Goal: Check status: Check status

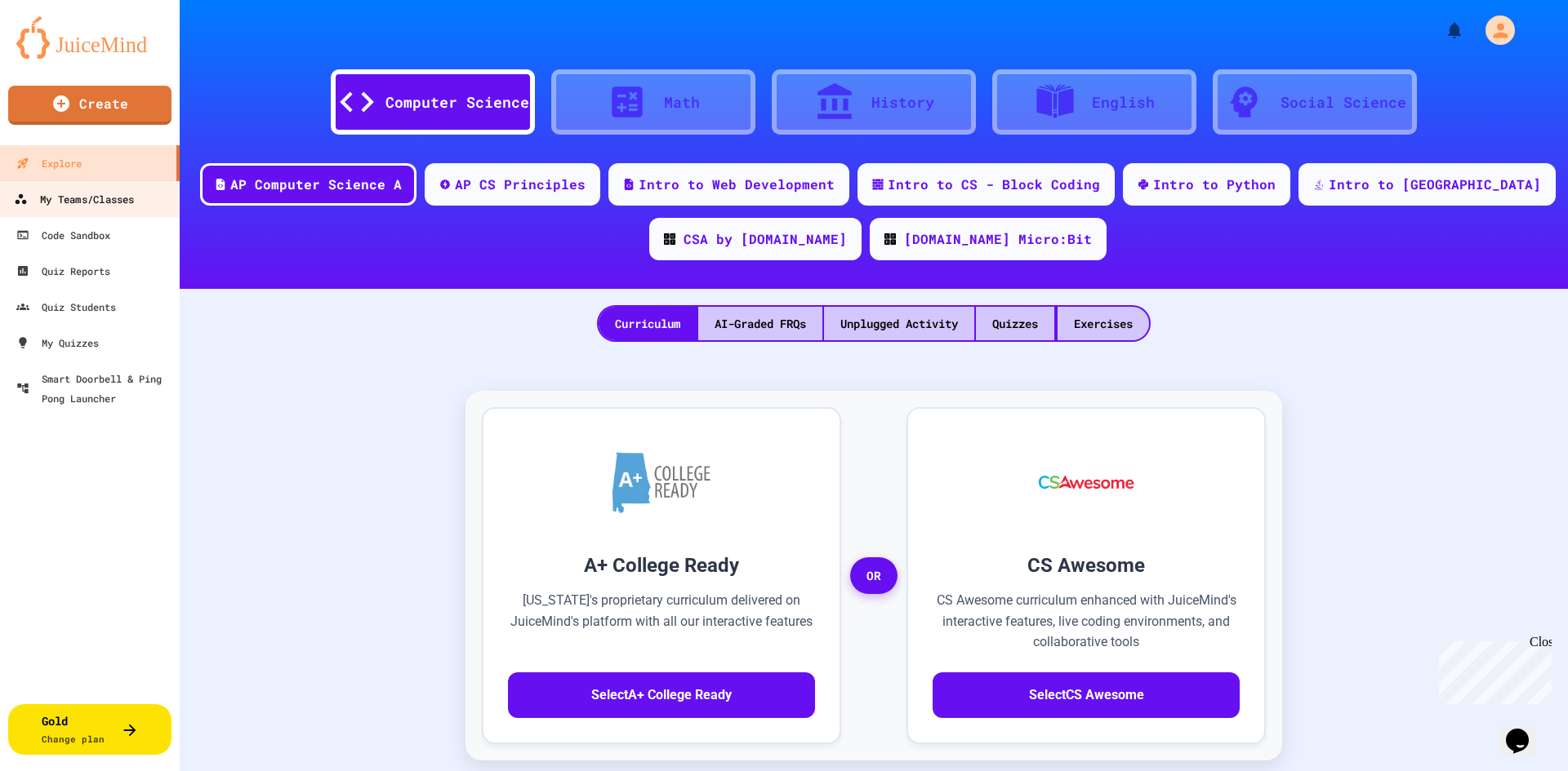
click at [81, 199] on div "My Teams/Classes" at bounding box center [74, 199] width 120 height 20
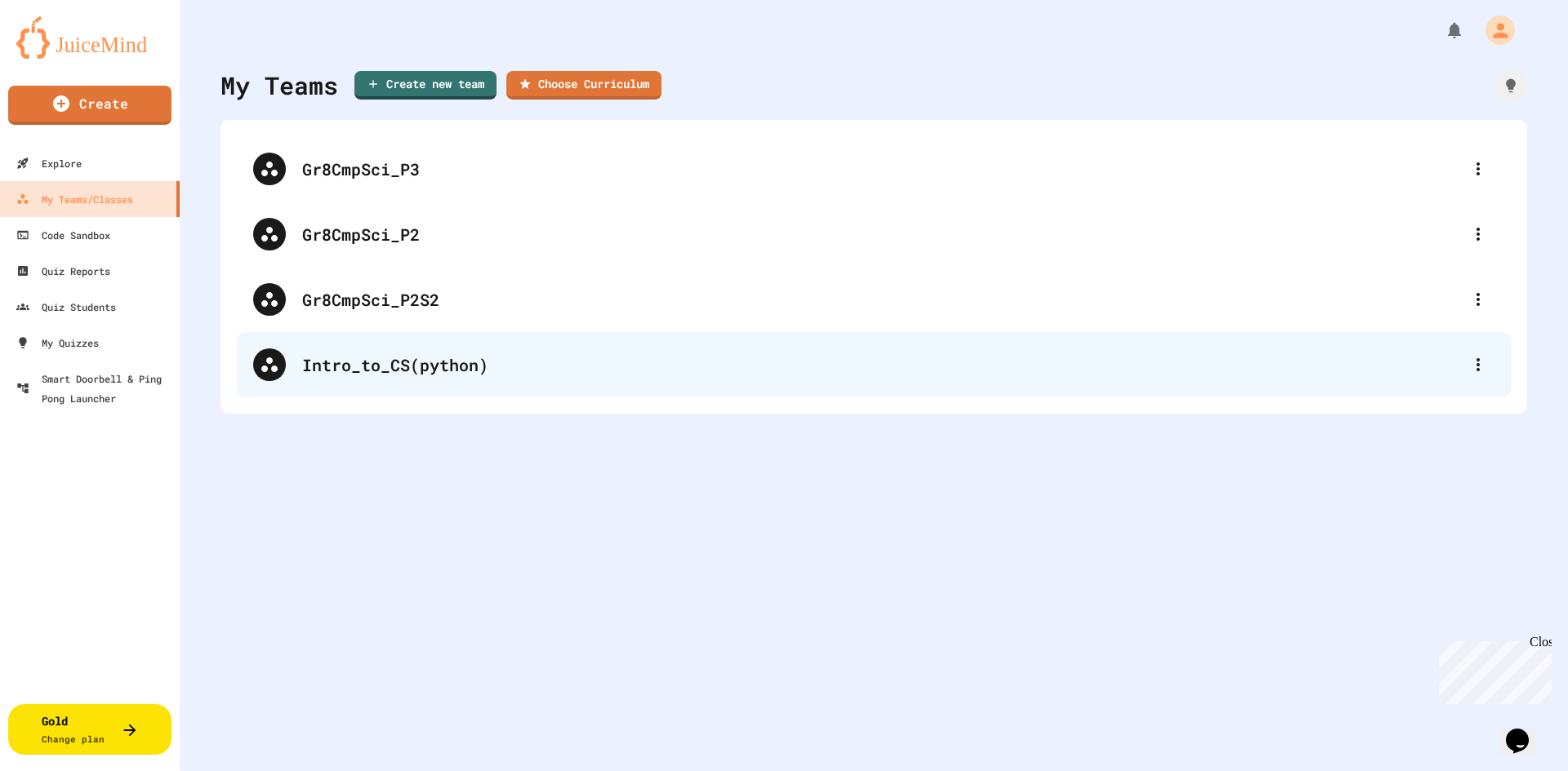
click at [419, 368] on div "Intro_to_CS(python)" at bounding box center [882, 365] width 1160 height 24
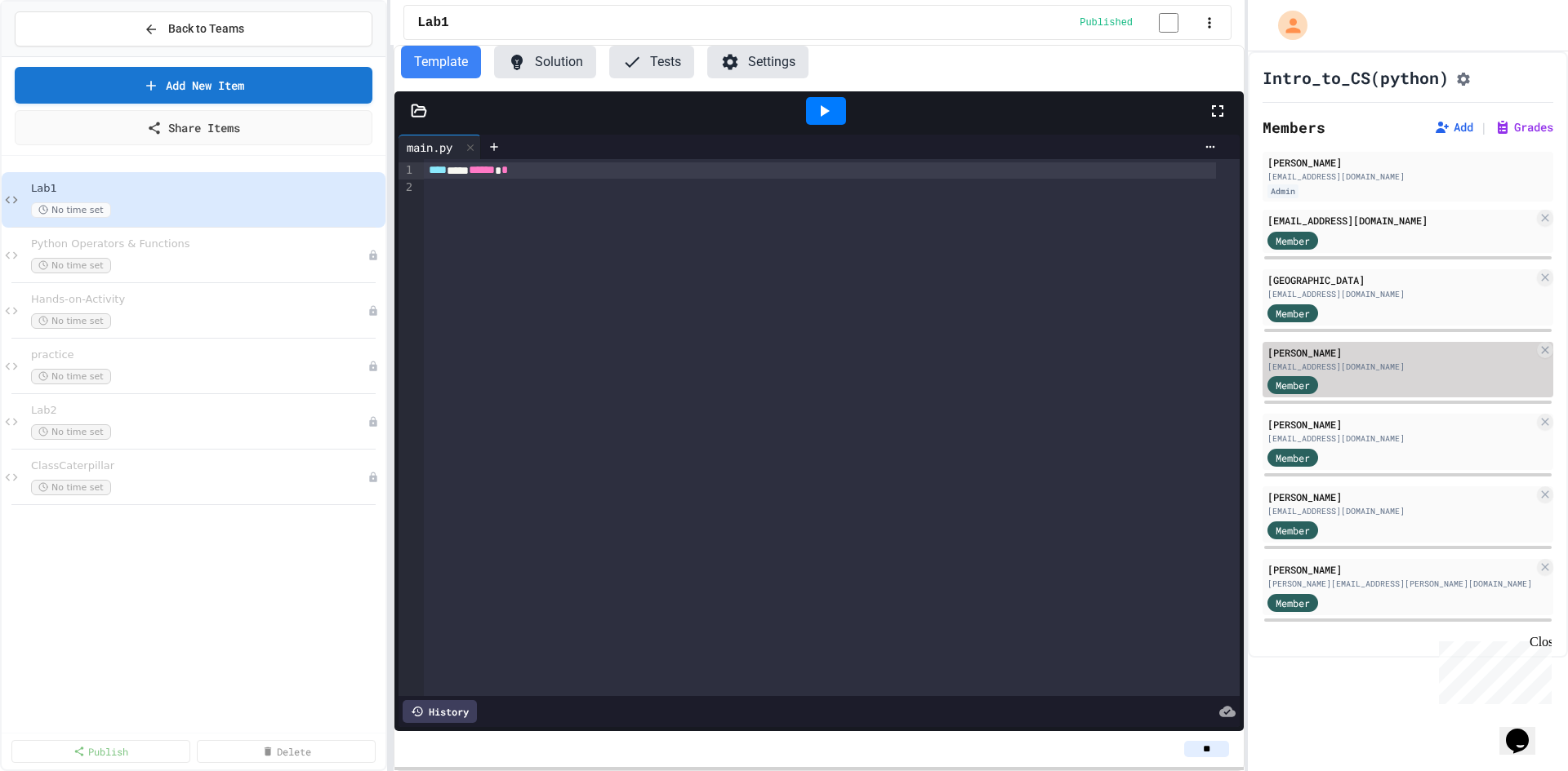
click at [1353, 360] on div "[PERSON_NAME]" at bounding box center [1401, 352] width 266 height 15
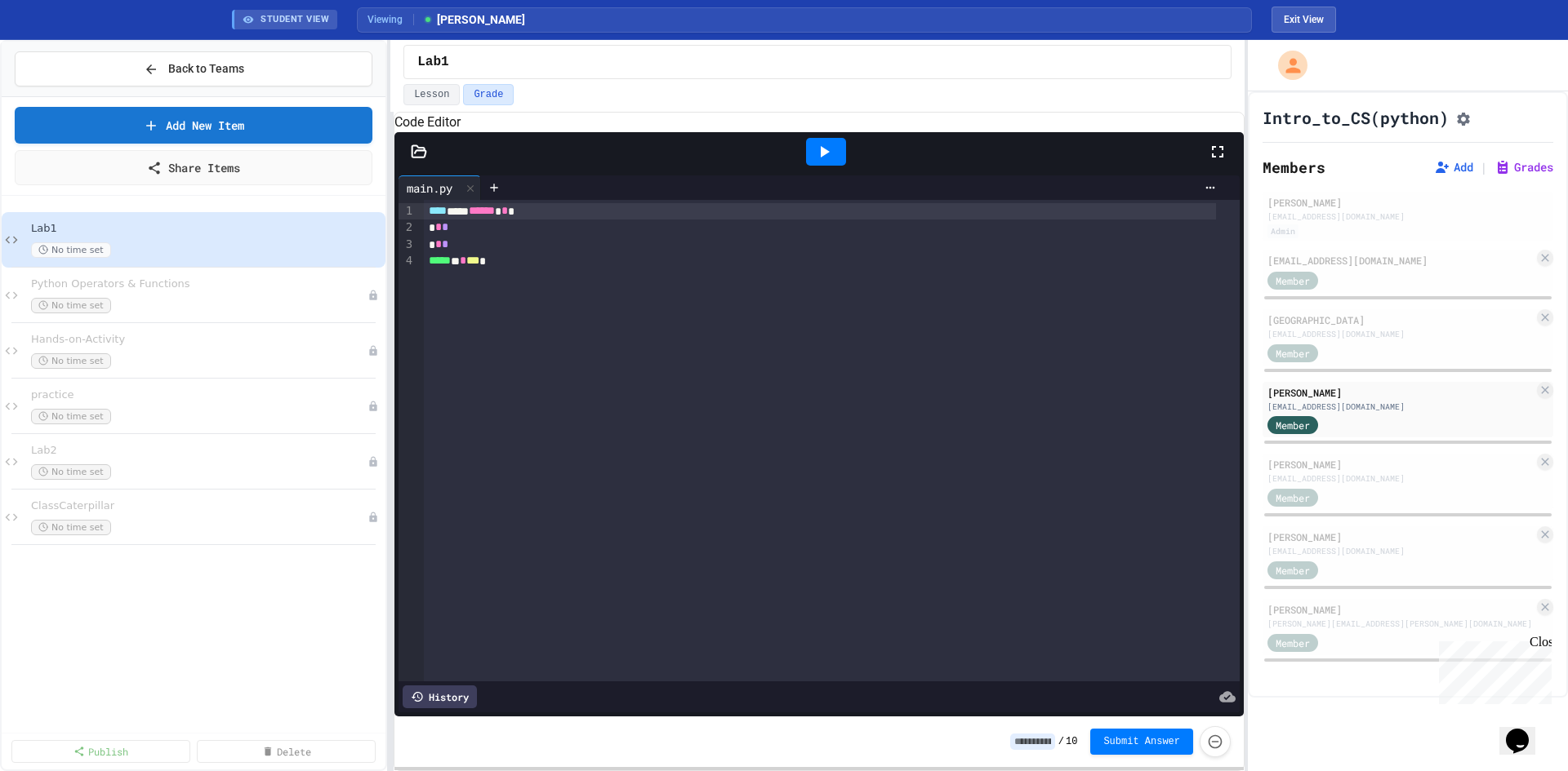
click at [1306, 17] on button "Exit View" at bounding box center [1303, 20] width 64 height 26
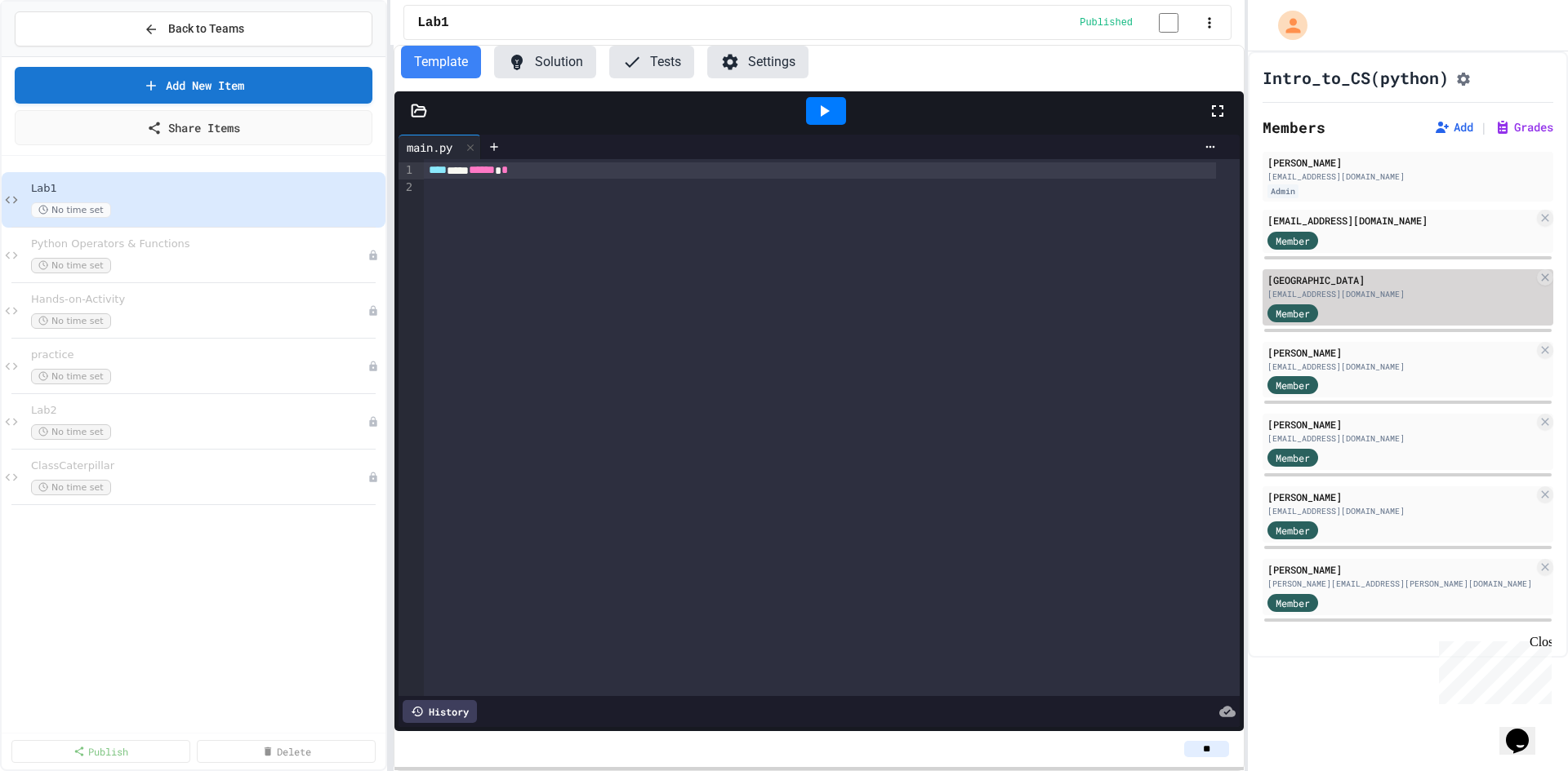
click at [1336, 287] on div "[GEOGRAPHIC_DATA]" at bounding box center [1401, 279] width 266 height 15
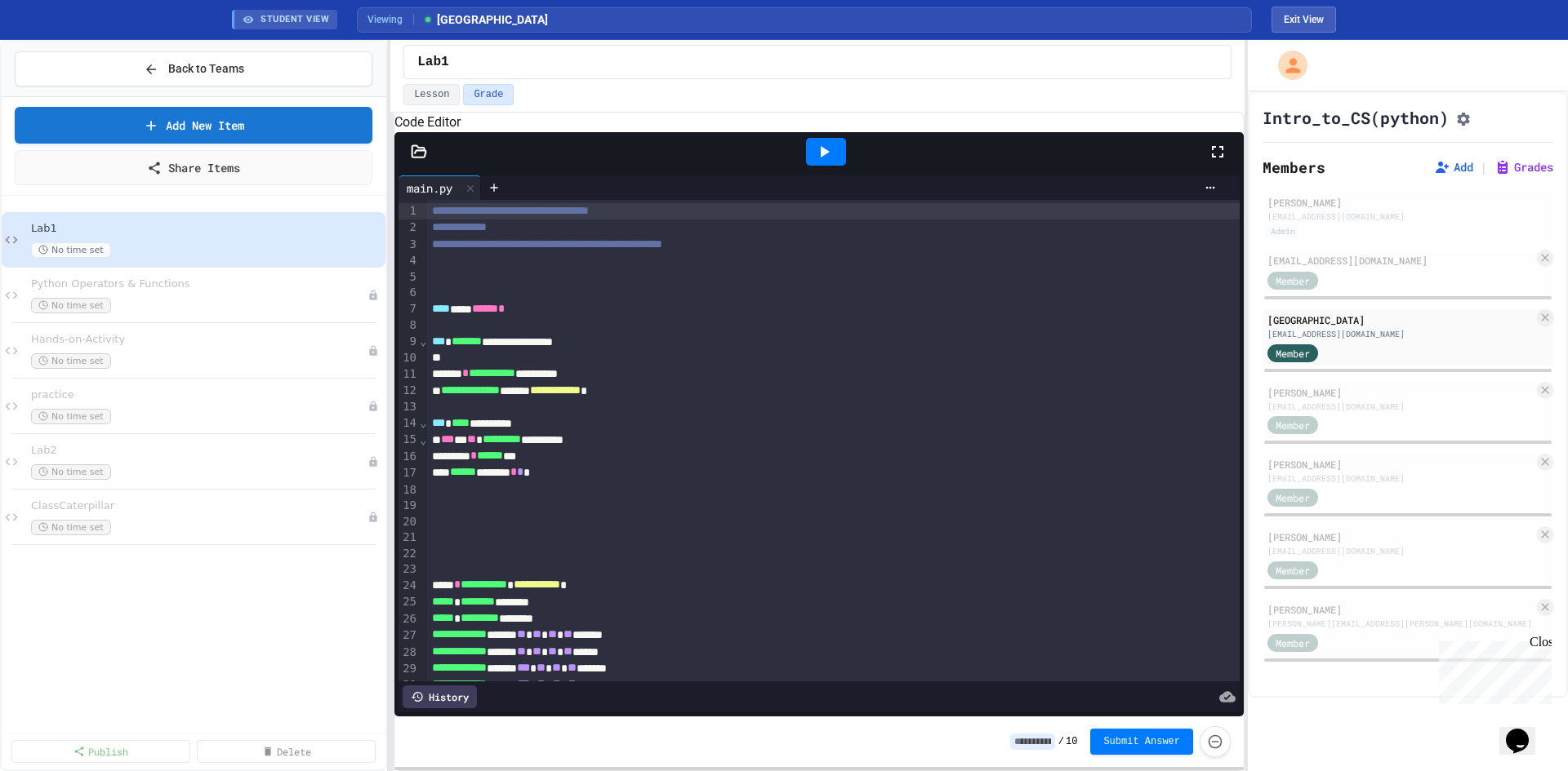
click at [414, 157] on icon at bounding box center [420, 151] width 14 height 11
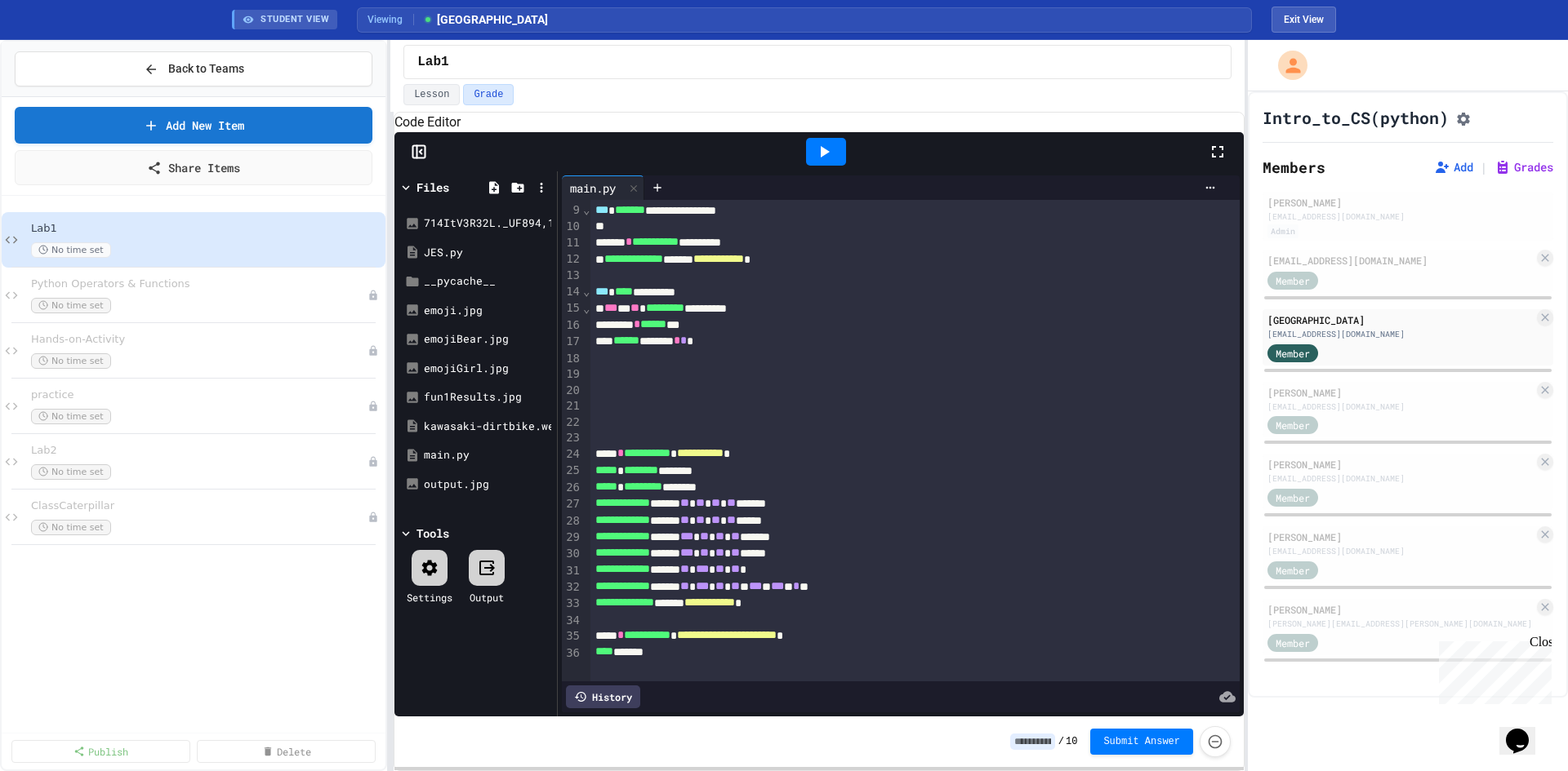
scroll to position [177, 0]
click at [454, 493] on div "output.jpg" at bounding box center [479, 485] width 110 height 17
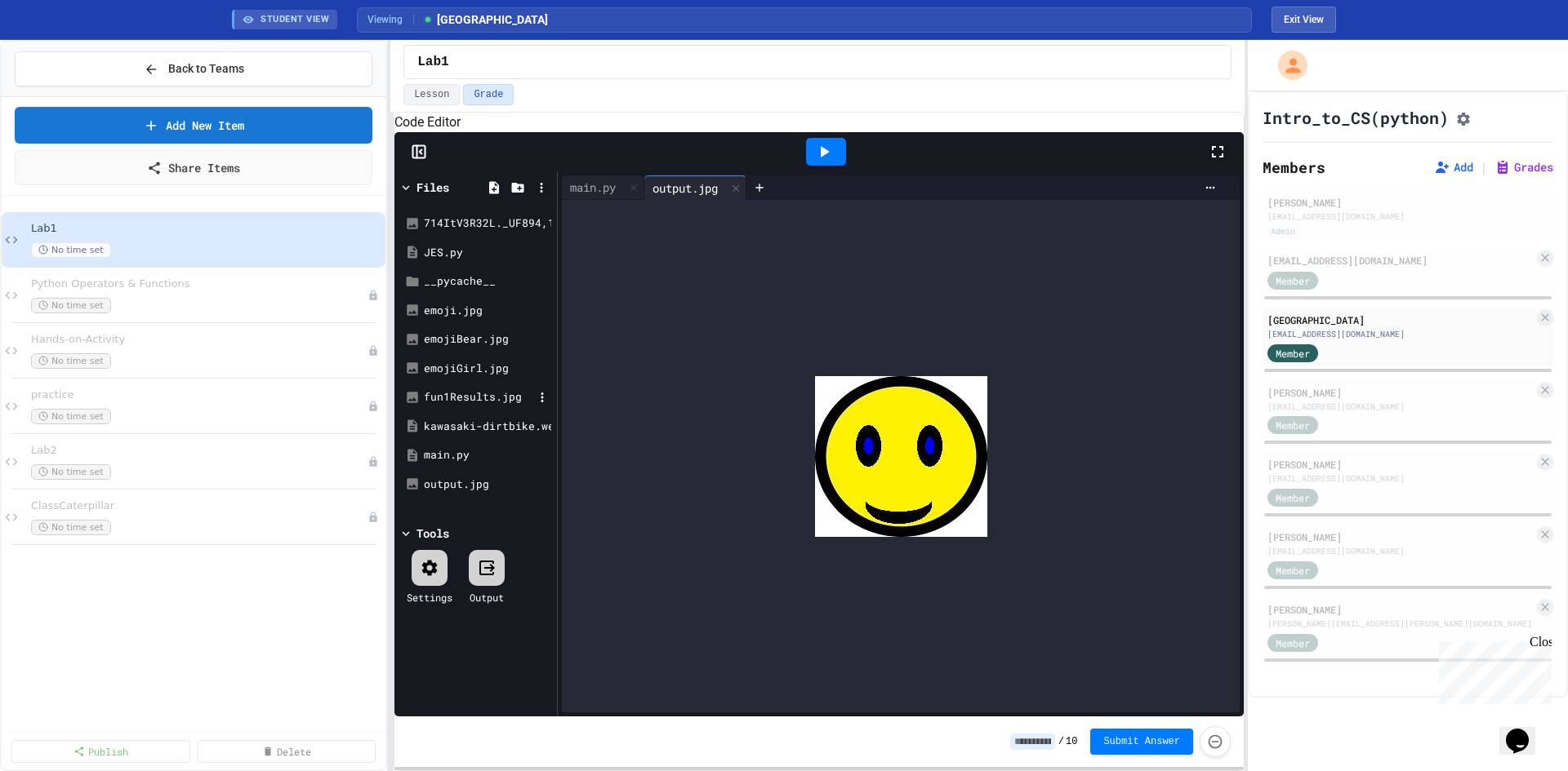
click at [461, 406] on div "fun1Results.jpg" at bounding box center [479, 397] width 110 height 17
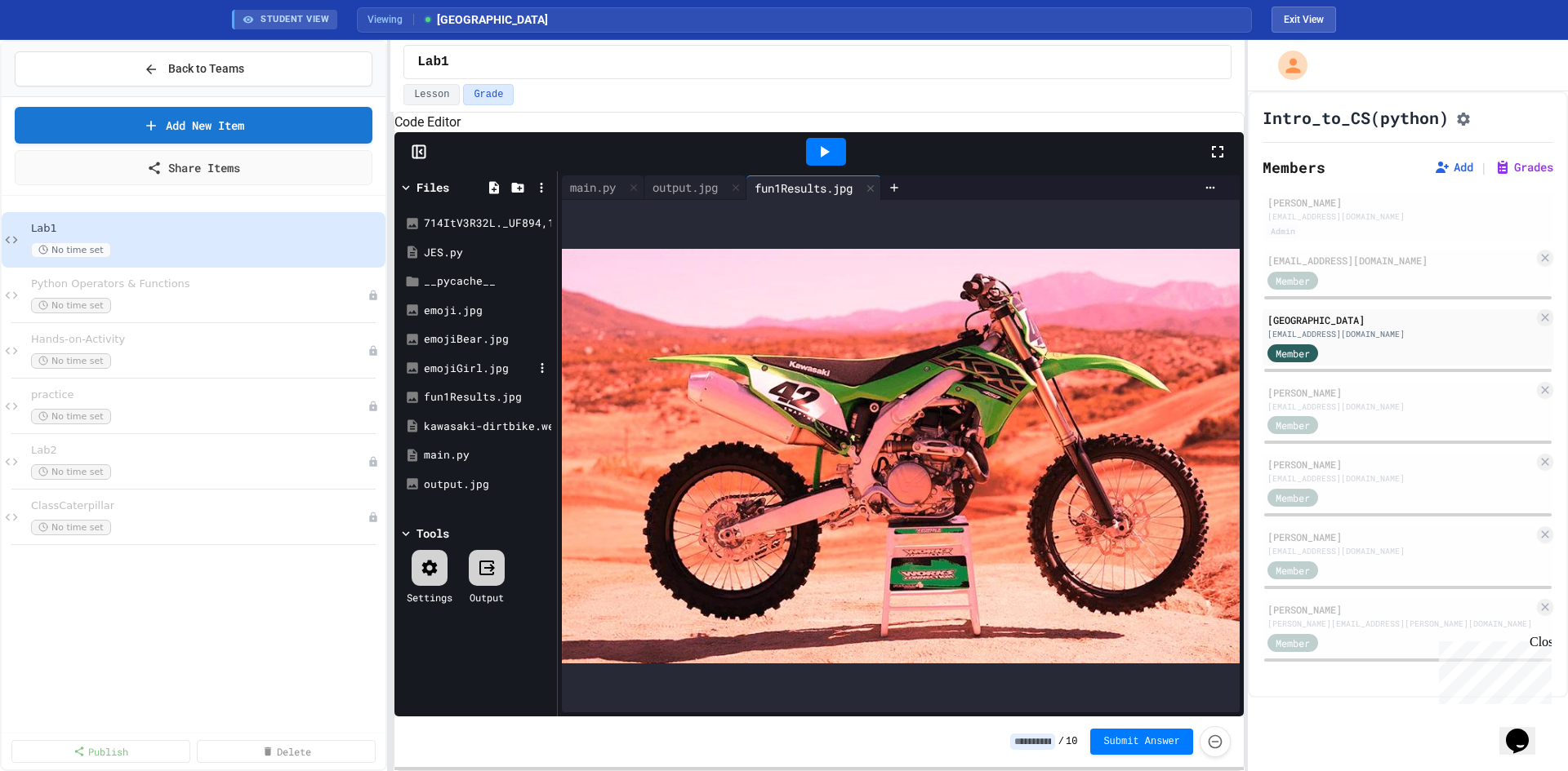
click at [458, 377] on div "emojiGirl.jpg" at bounding box center [479, 369] width 110 height 17
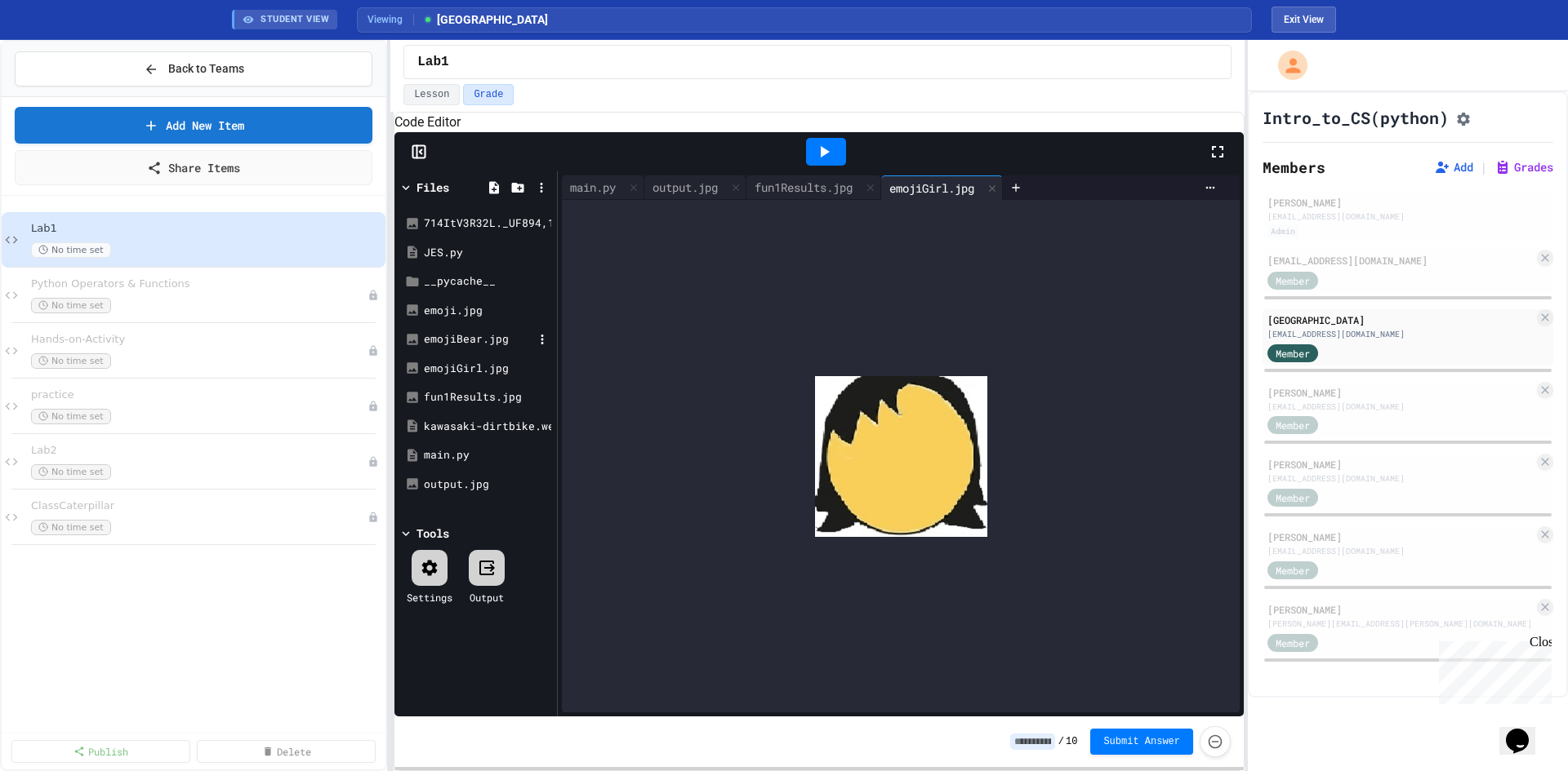
click at [458, 348] on div "emojiBear.jpg" at bounding box center [479, 339] width 110 height 17
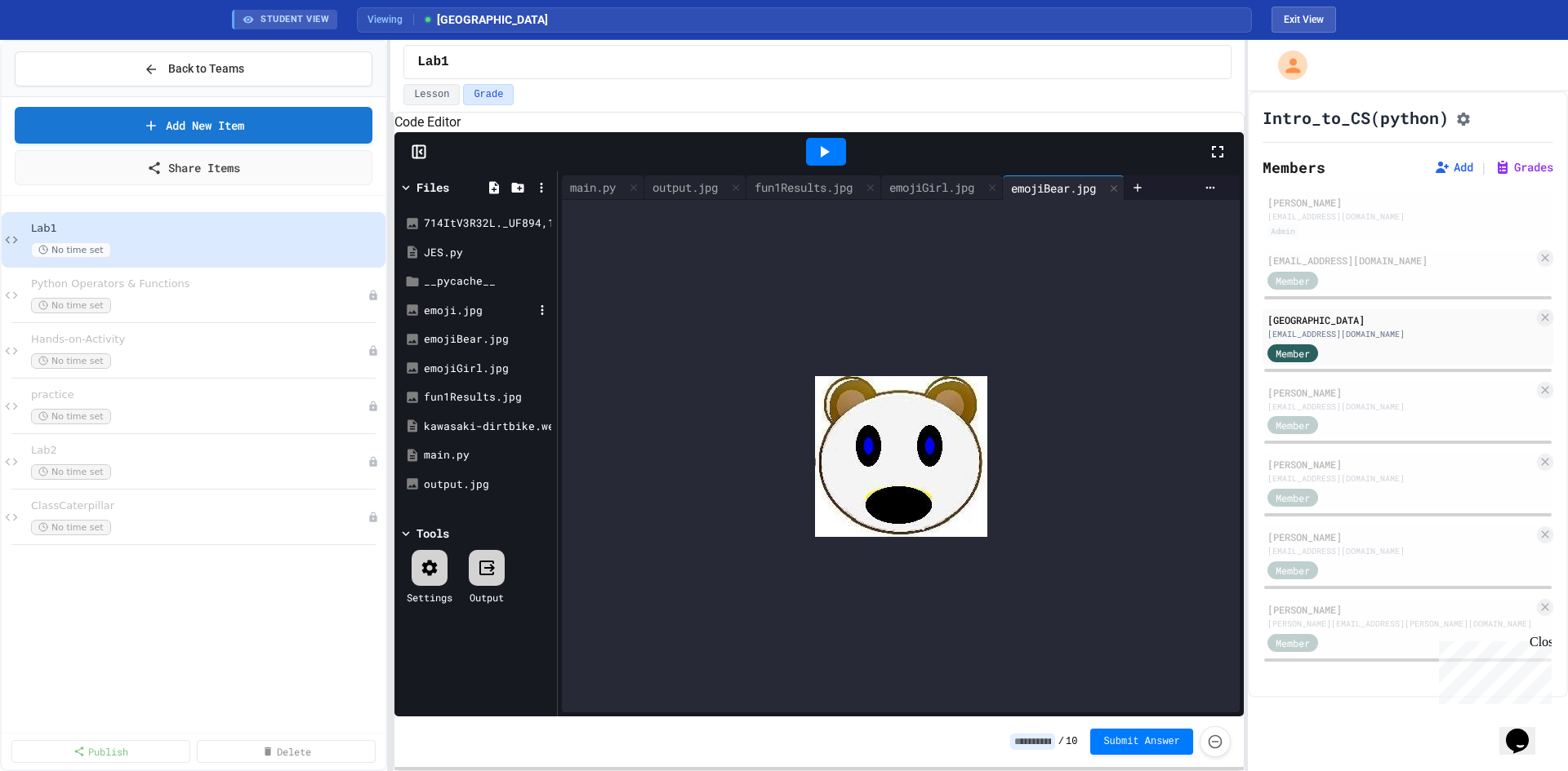
click at [454, 319] on div "emoji.jpg" at bounding box center [479, 311] width 110 height 17
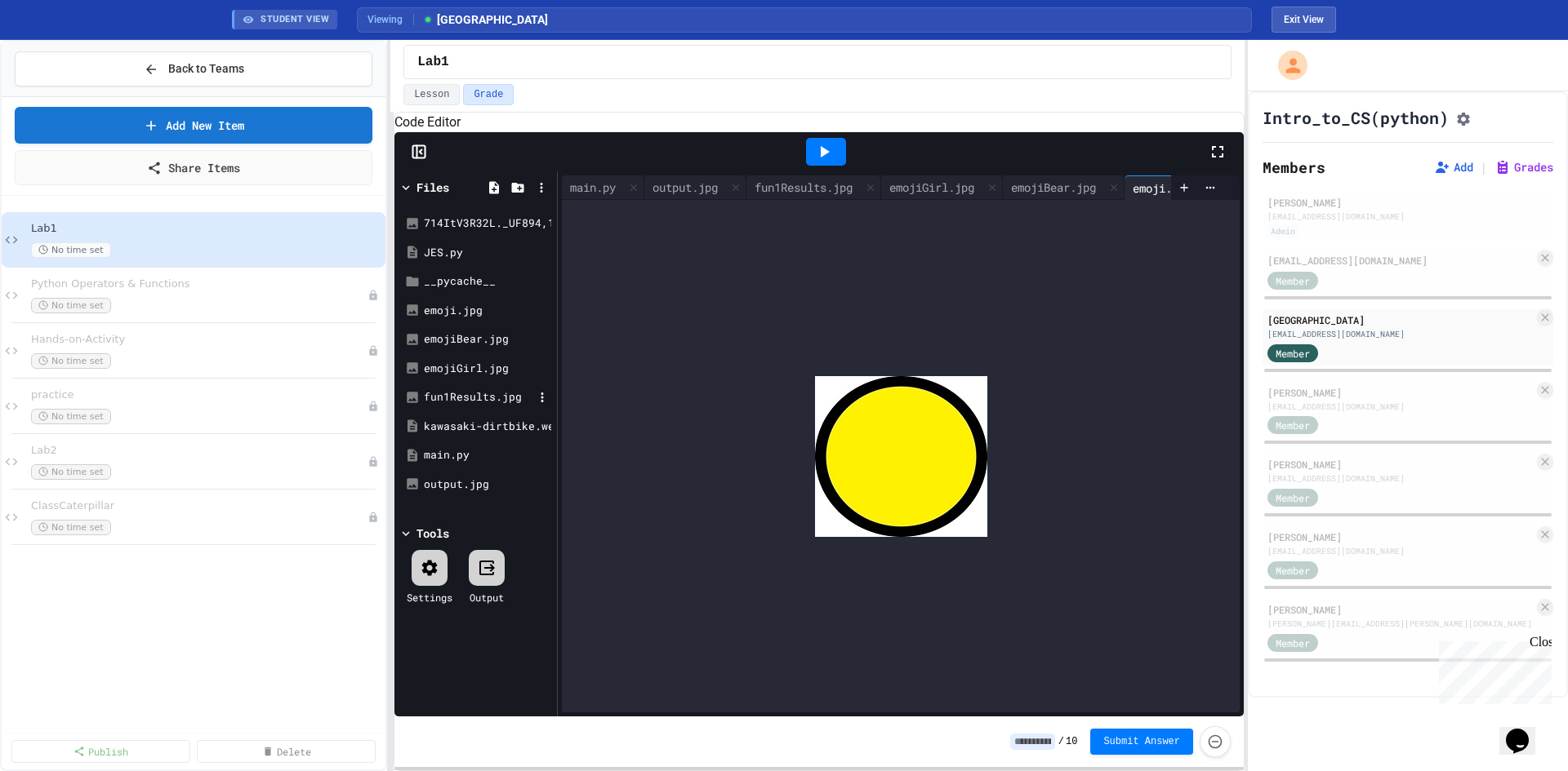
click at [459, 406] on div "fun1Results.jpg" at bounding box center [479, 397] width 110 height 17
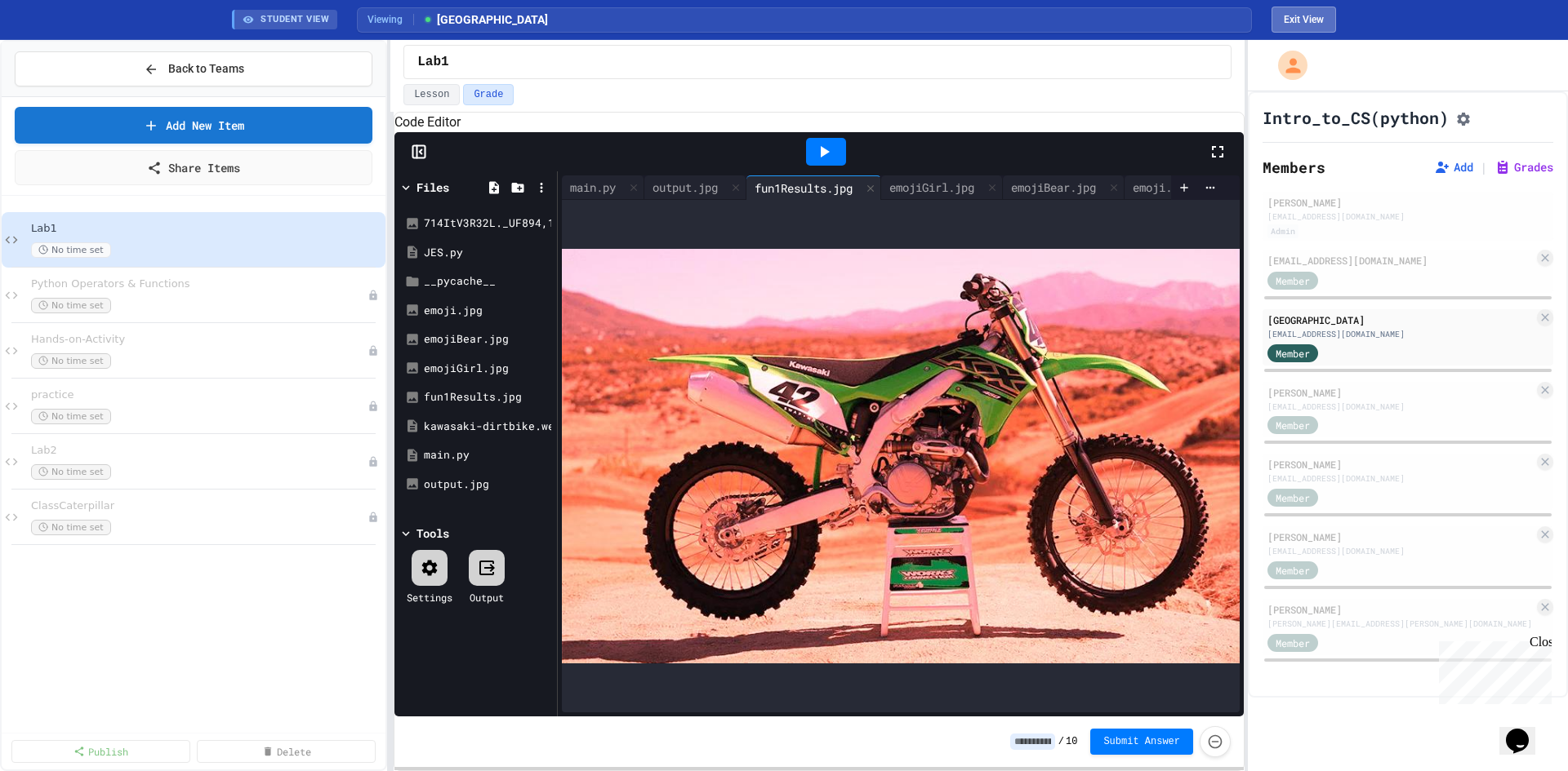
click at [1308, 11] on button "Exit View" at bounding box center [1303, 20] width 64 height 26
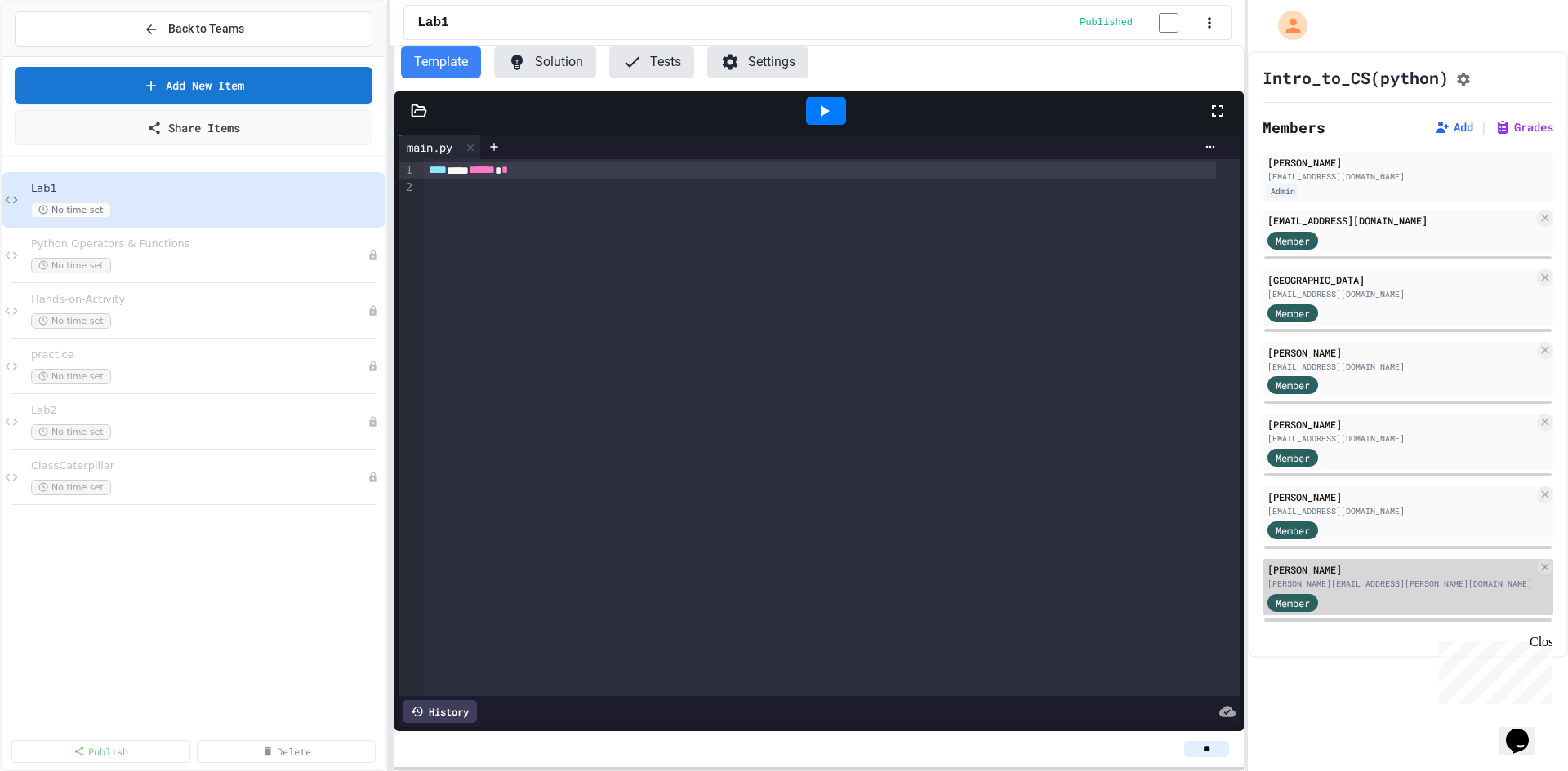
click at [1345, 577] on div "[PERSON_NAME]" at bounding box center [1401, 569] width 266 height 15
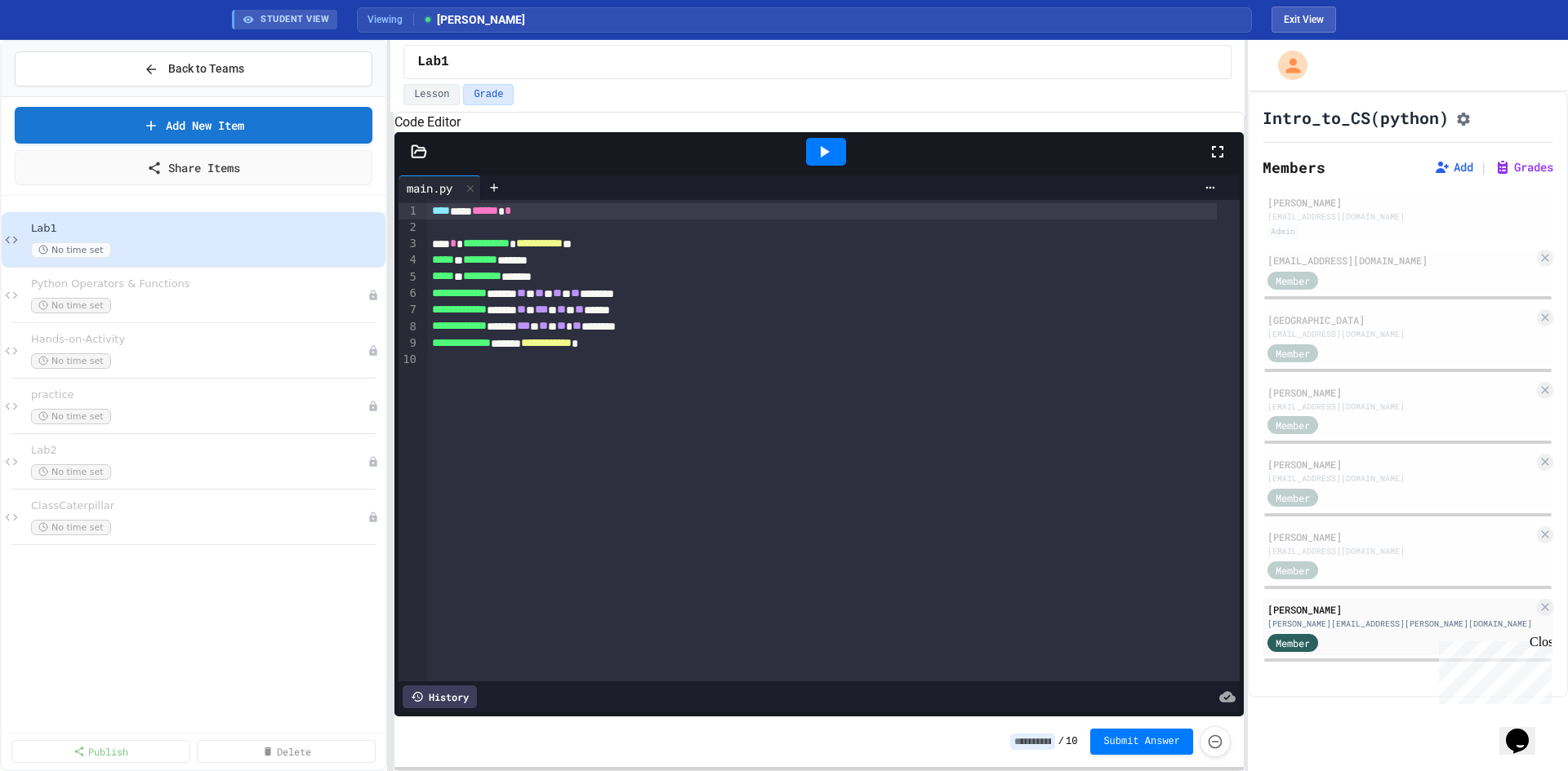
click at [419, 160] on icon at bounding box center [419, 151] width 17 height 17
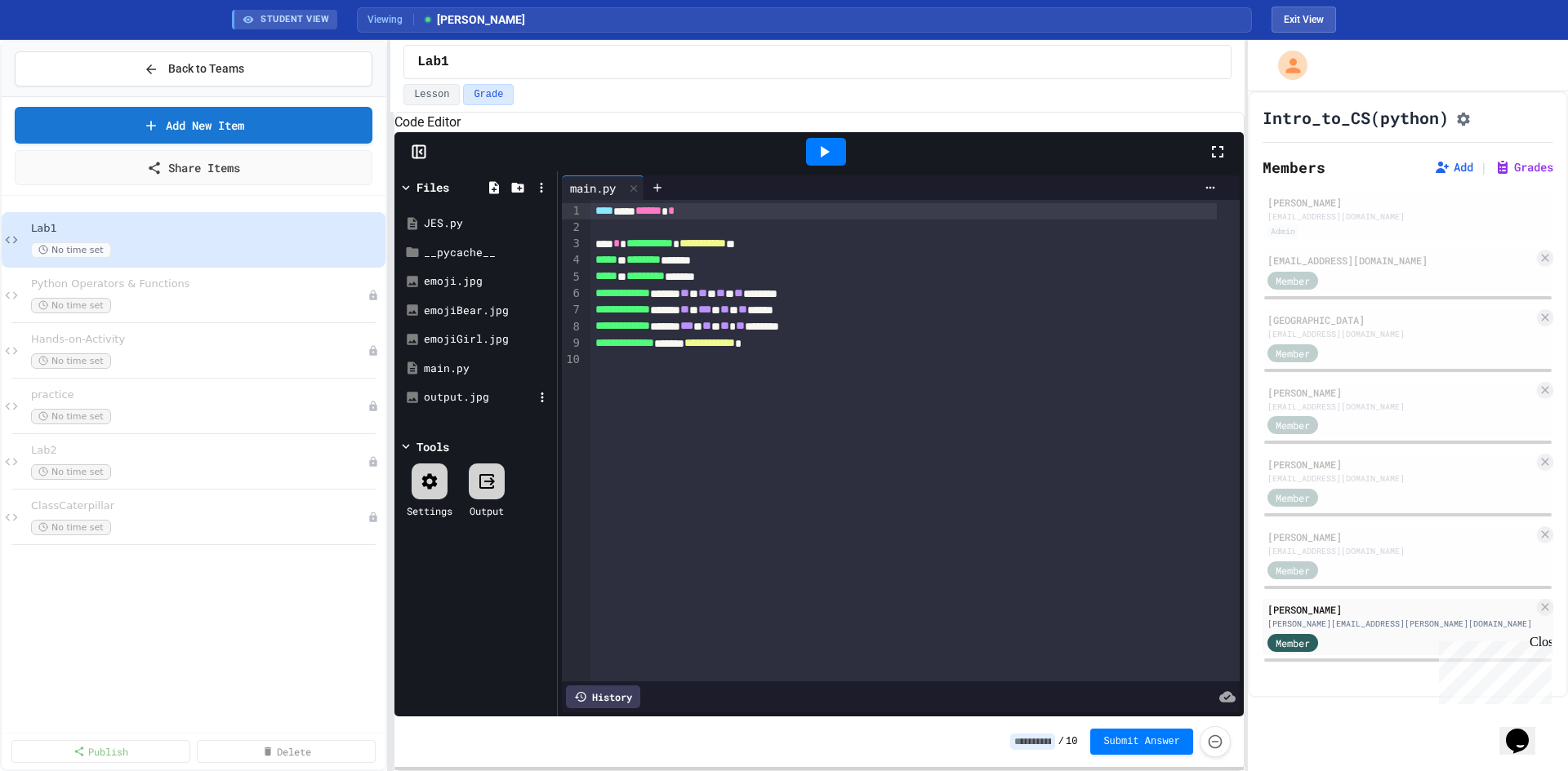
click at [468, 406] on div "output.jpg" at bounding box center [479, 397] width 110 height 17
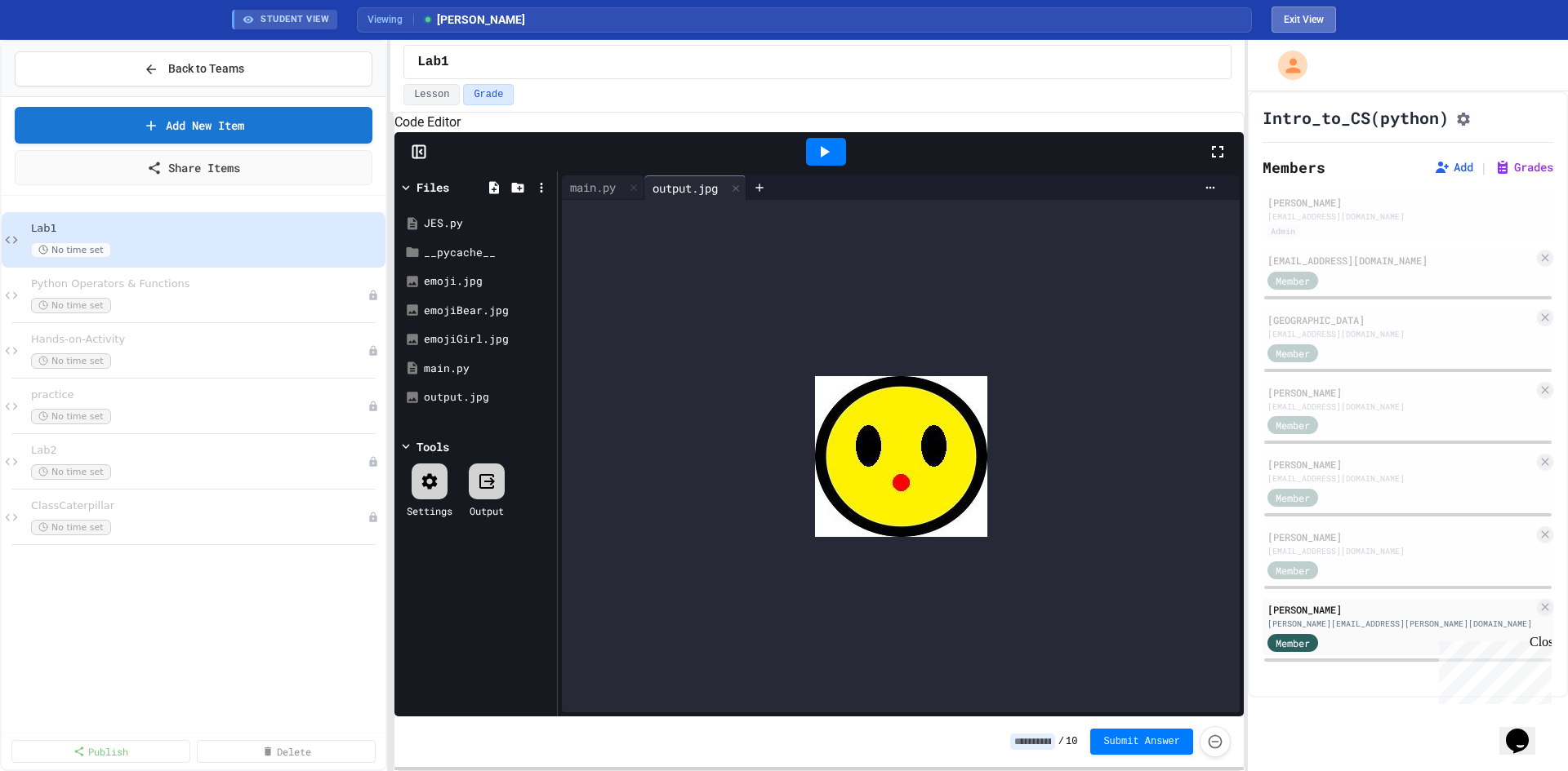
click at [1330, 22] on button "Exit View" at bounding box center [1303, 20] width 64 height 26
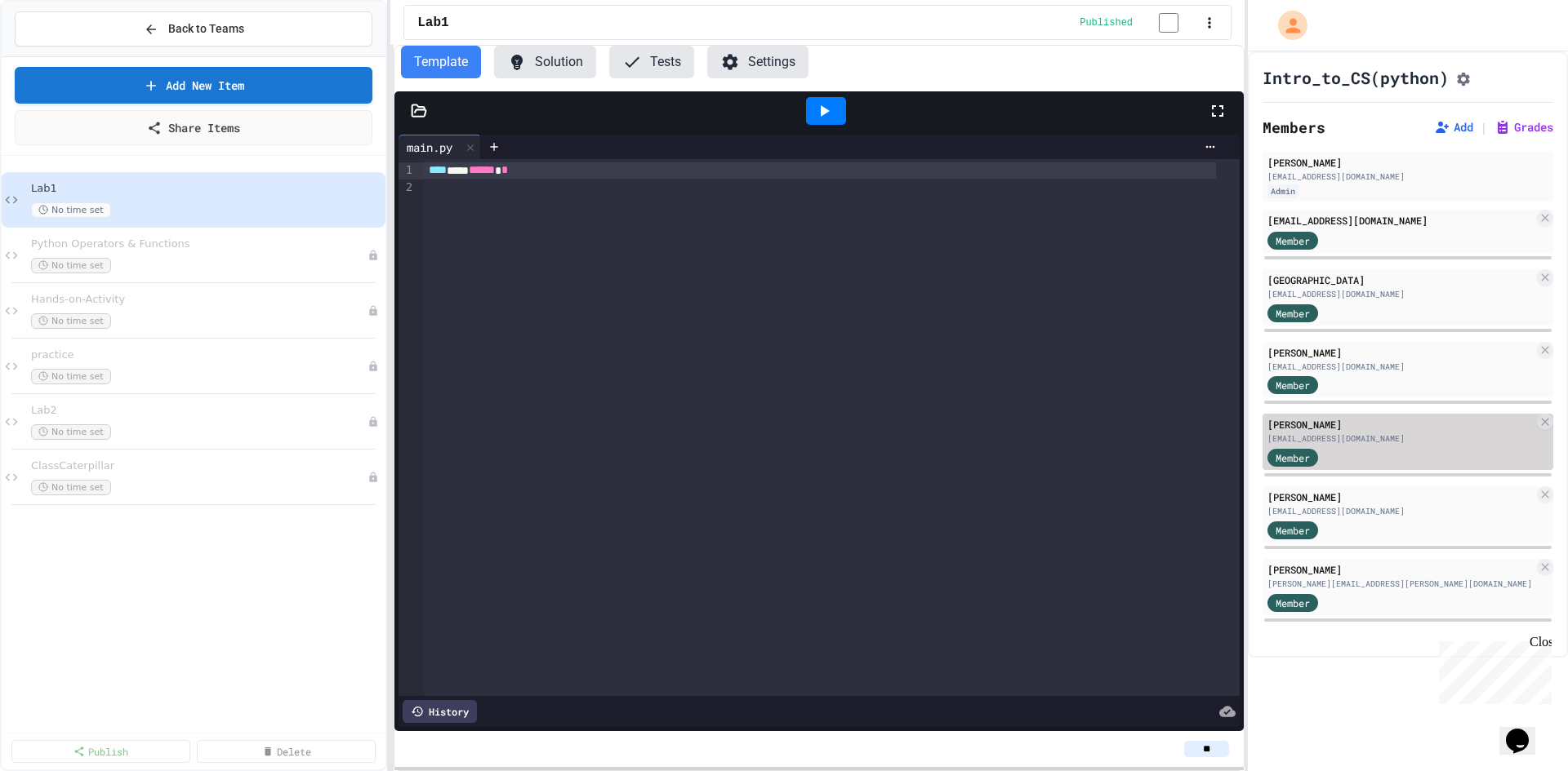
click at [1313, 429] on div "[PERSON_NAME]" at bounding box center [1401, 424] width 266 height 15
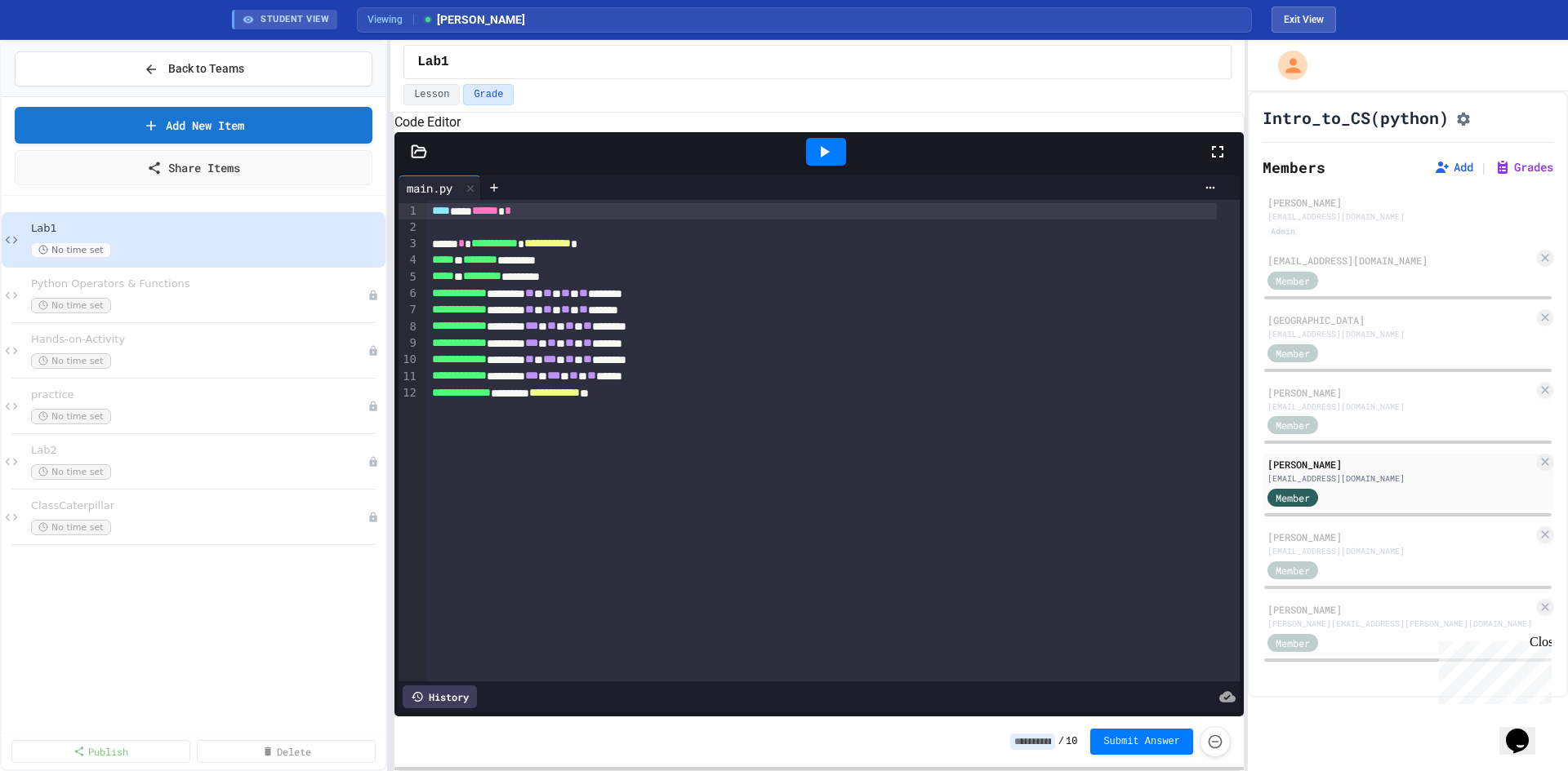
click at [423, 160] on icon at bounding box center [419, 151] width 17 height 17
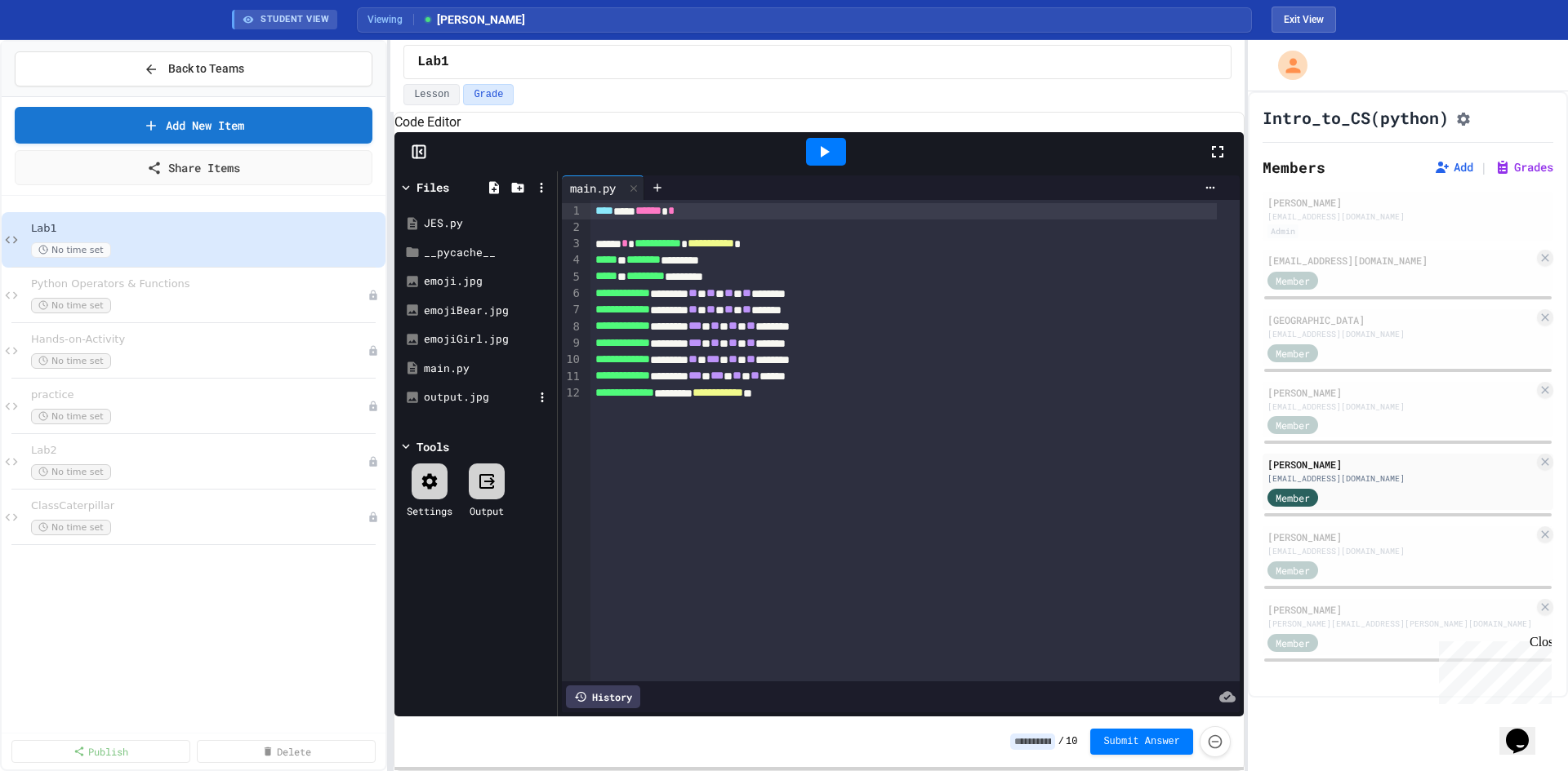
click at [437, 406] on div "output.jpg" at bounding box center [479, 397] width 110 height 17
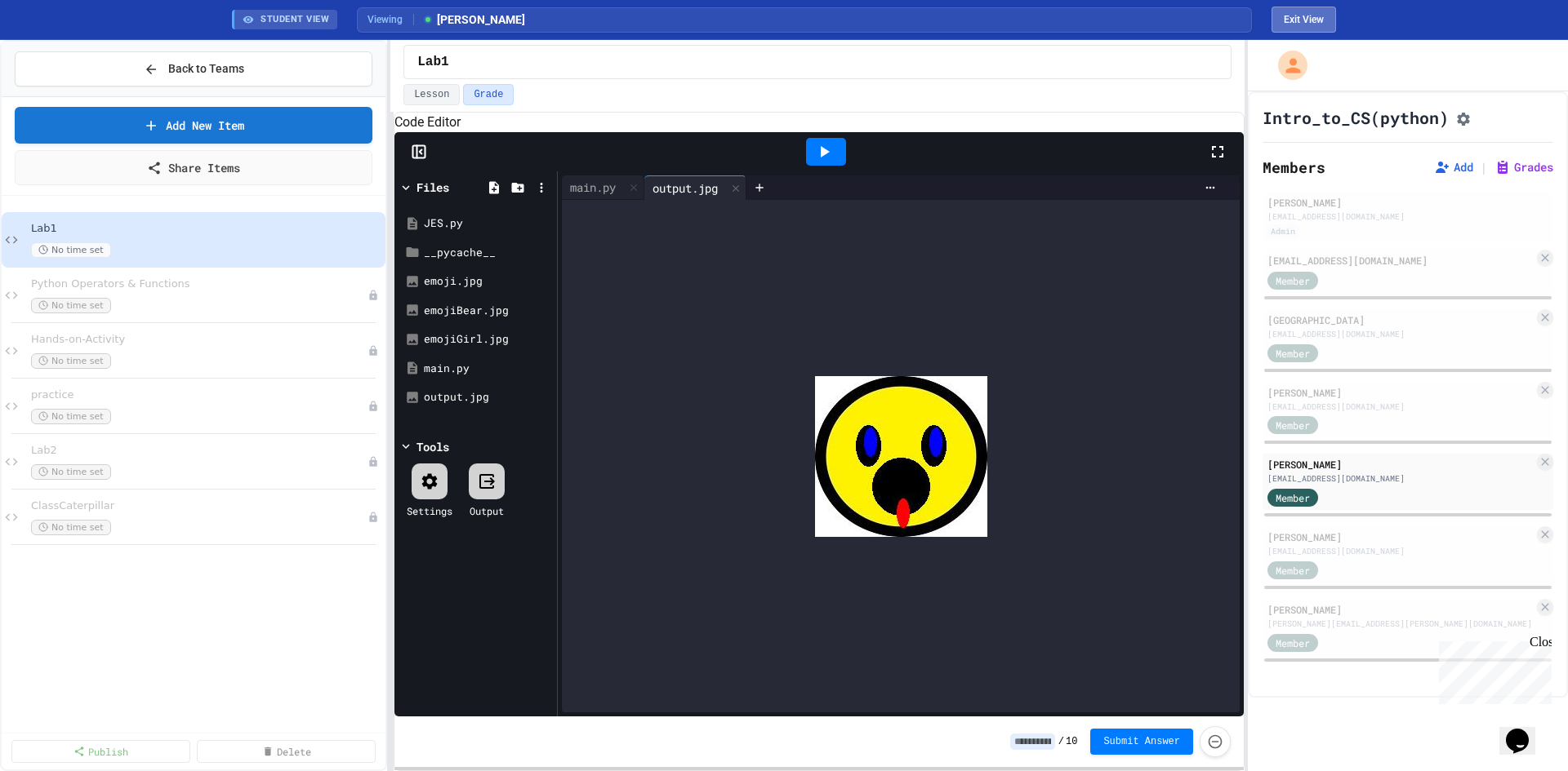
click at [1301, 20] on button "Exit View" at bounding box center [1303, 20] width 64 height 26
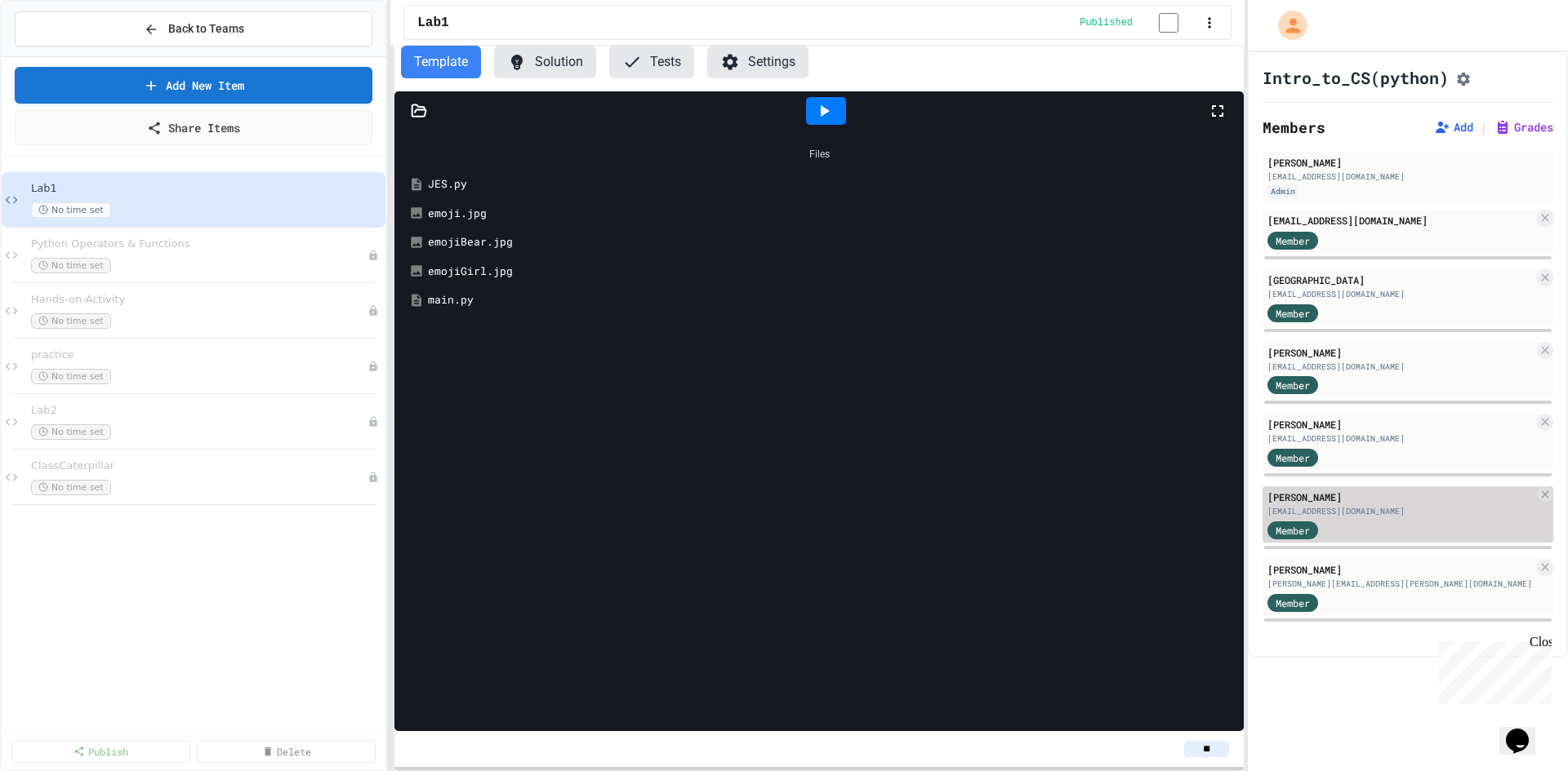
click at [1326, 505] on div "[PERSON_NAME]" at bounding box center [1401, 497] width 266 height 15
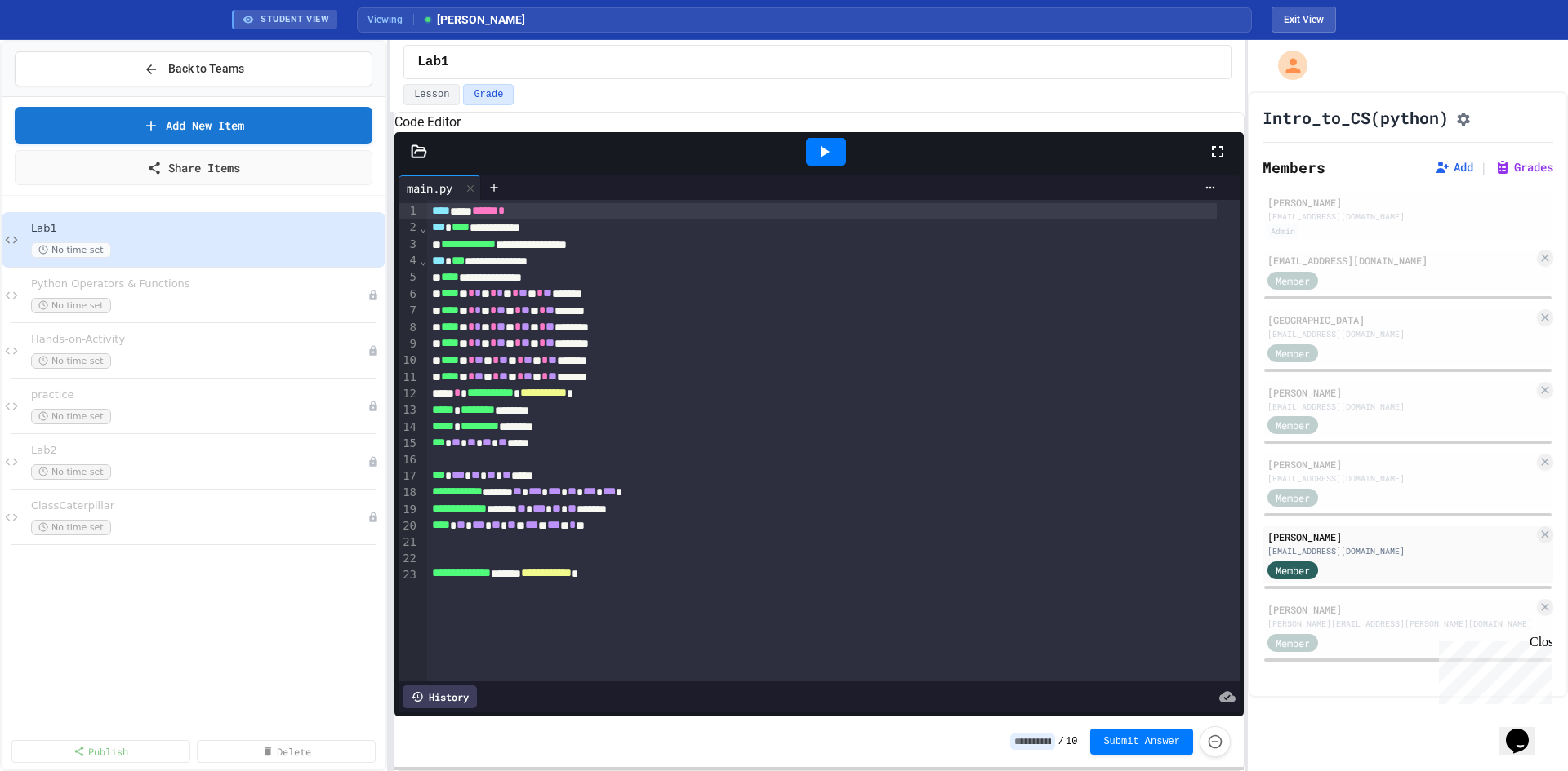
click at [415, 157] on icon at bounding box center [420, 151] width 14 height 11
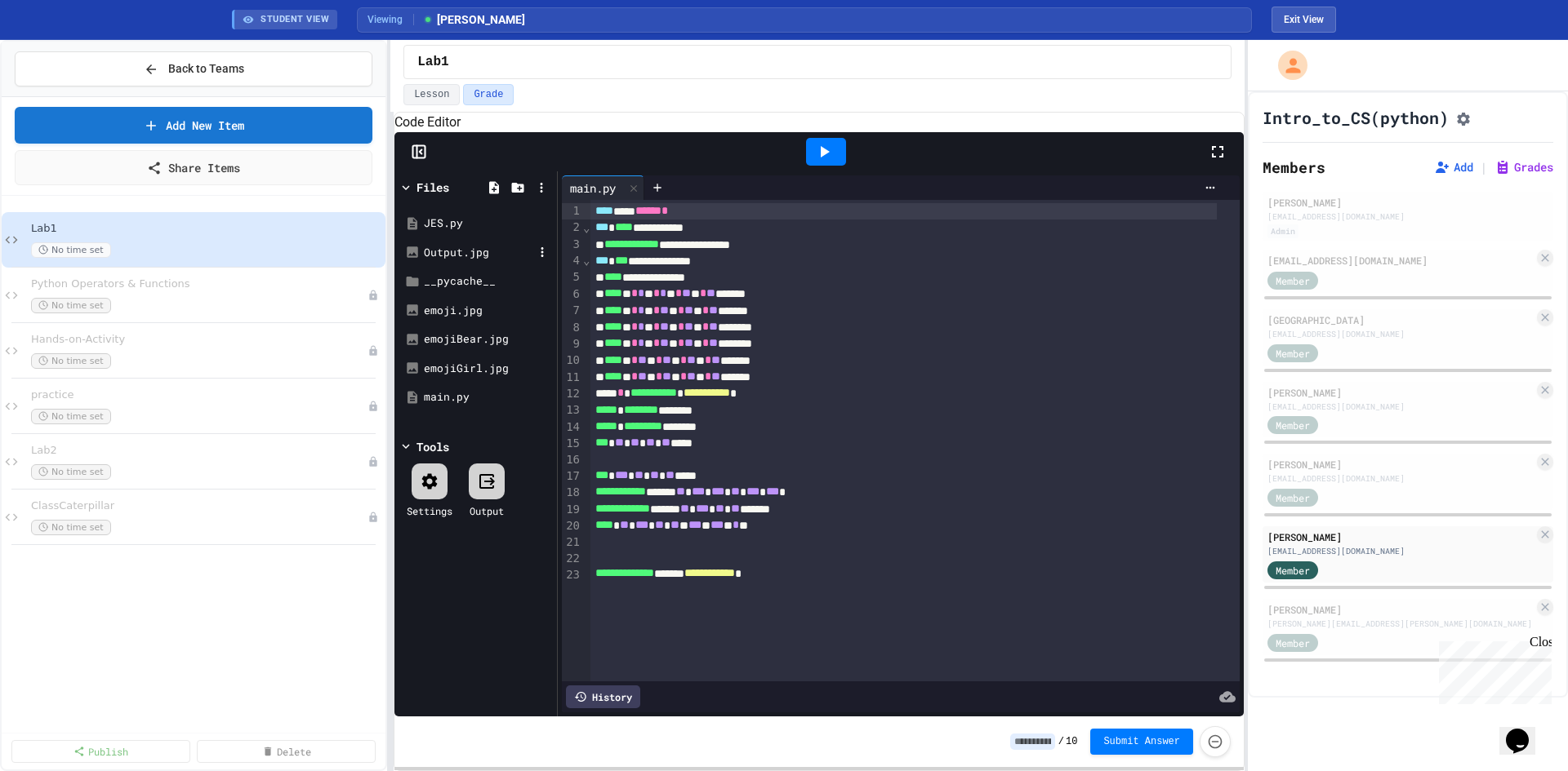
click at [461, 261] on div "Output.jpg" at bounding box center [479, 252] width 110 height 17
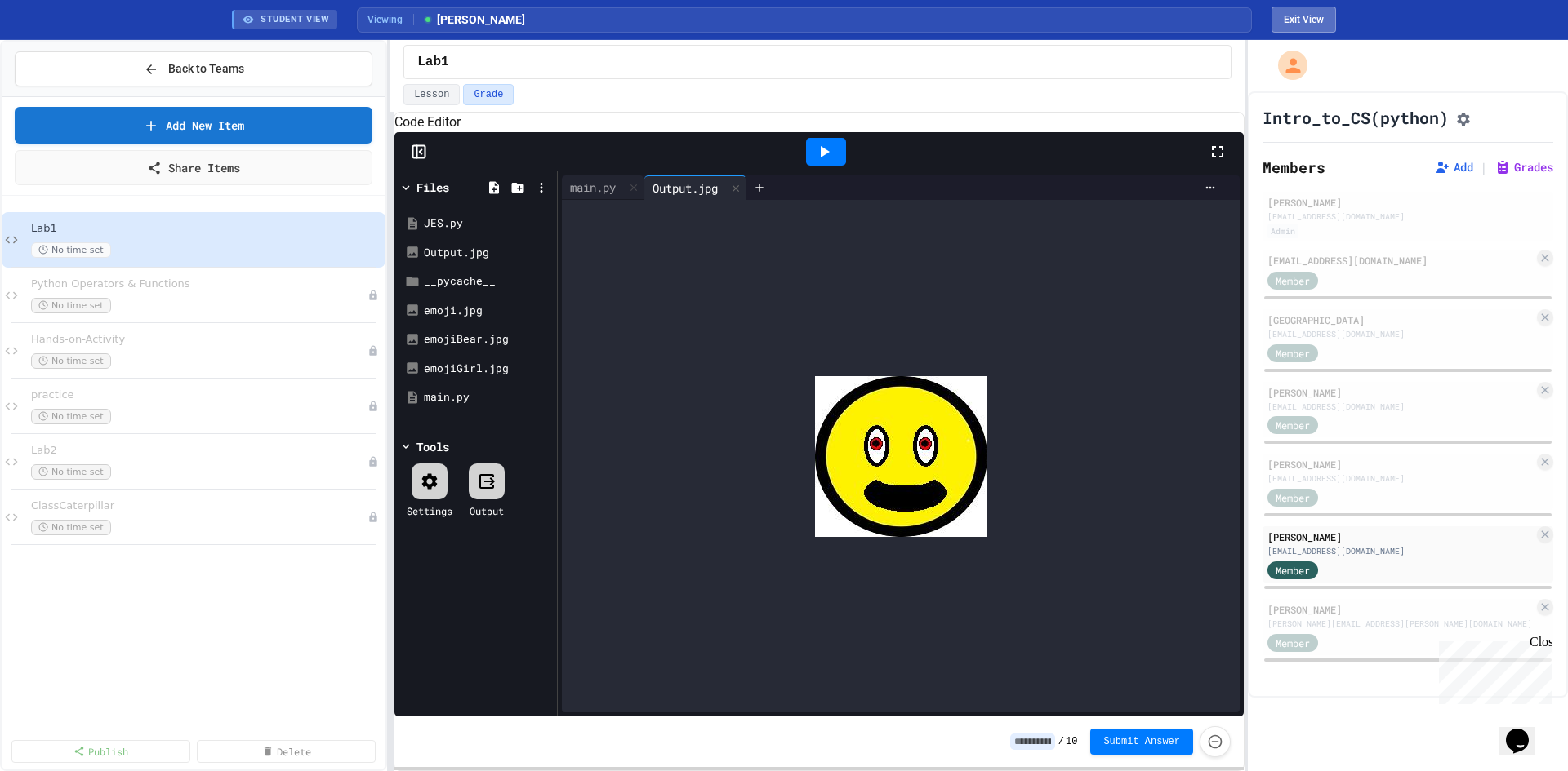
click at [1319, 19] on button "Exit View" at bounding box center [1303, 20] width 64 height 26
